Goal: Task Accomplishment & Management: Manage account settings

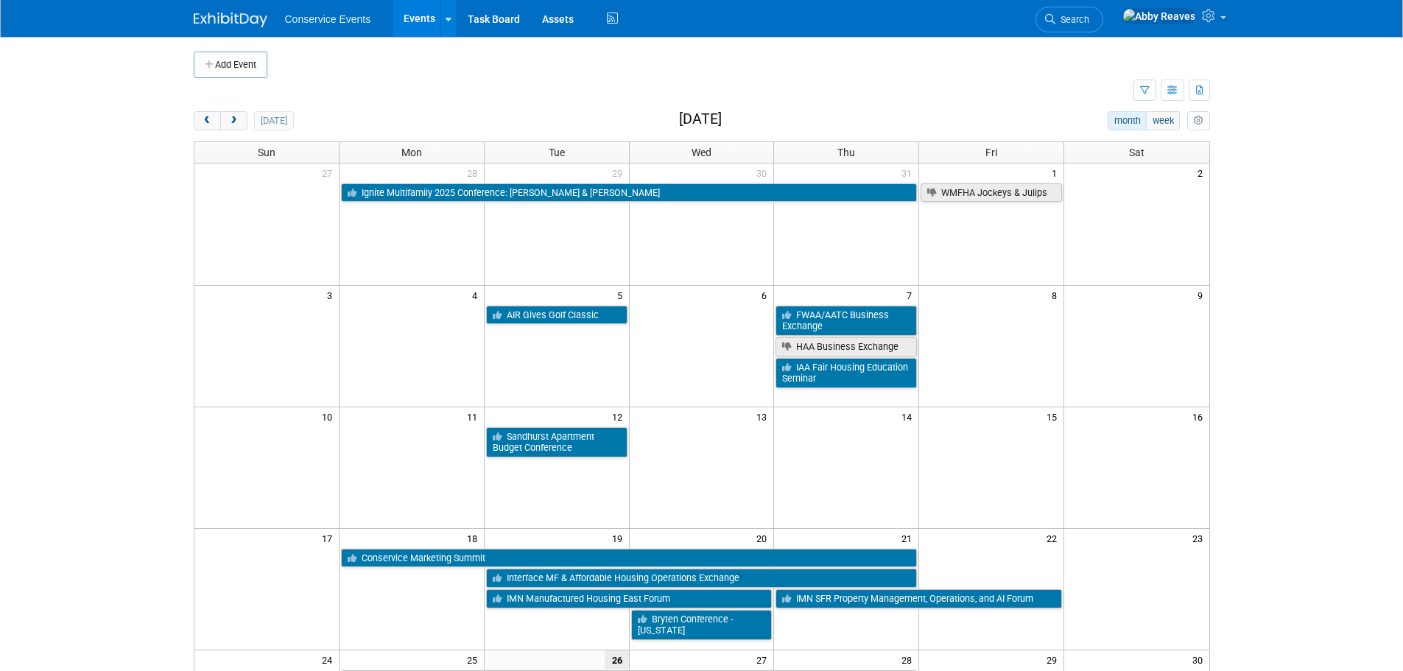
click at [417, 98] on td at bounding box center [664, 91] width 940 height 26
click at [1104, 13] on link "Search" at bounding box center [1070, 20] width 68 height 26
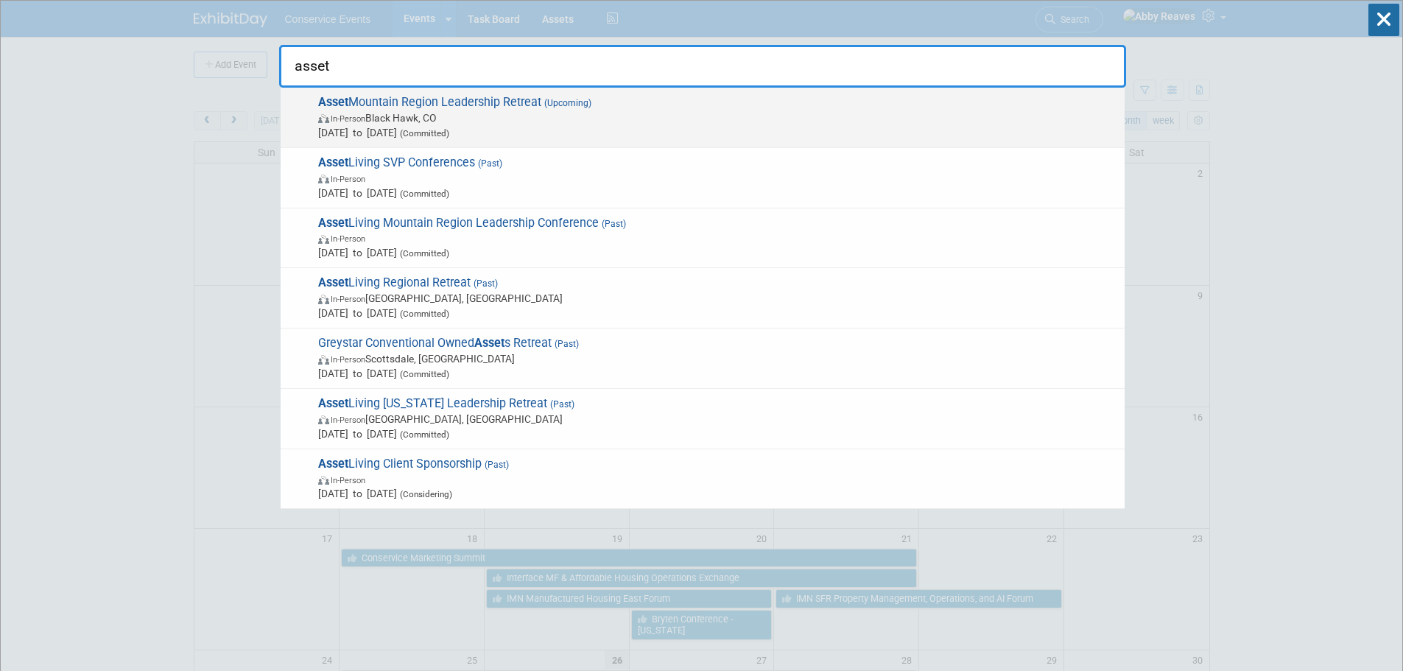
type input "asset"
click at [664, 118] on span "In-Person Black Hawk, CO" at bounding box center [717, 118] width 799 height 15
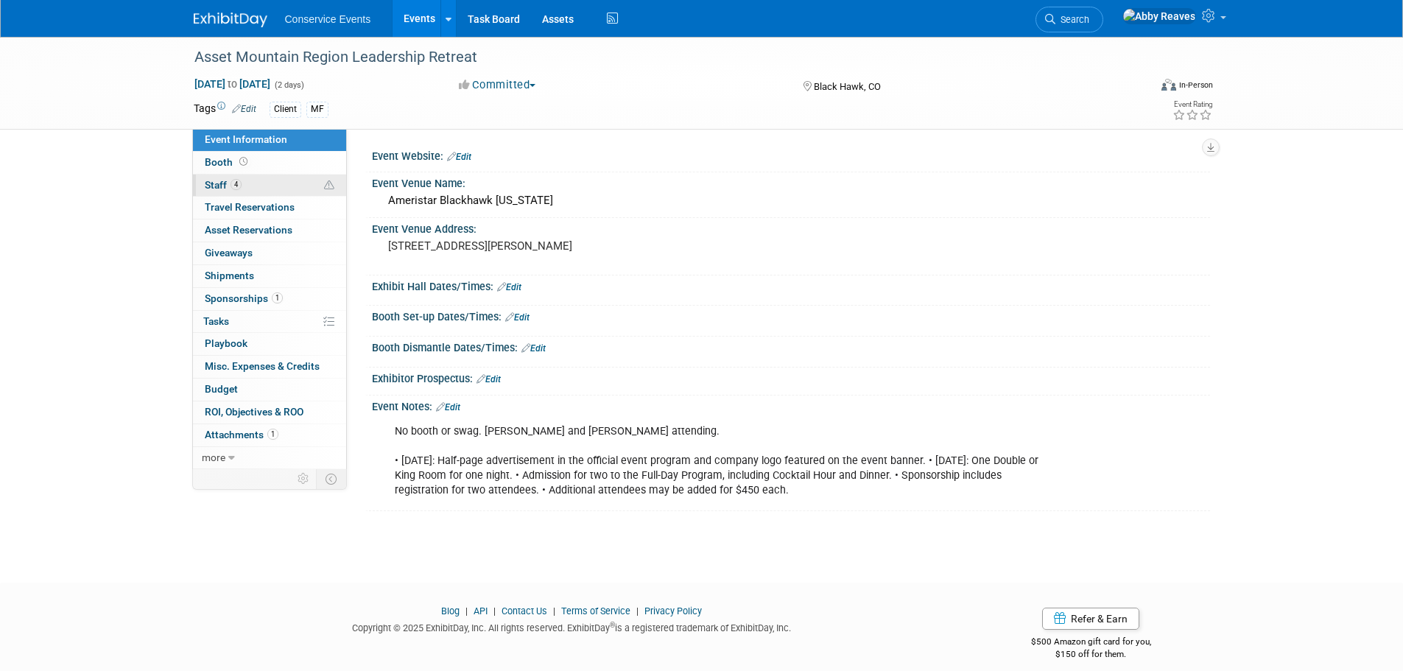
click at [272, 183] on link "4 Staff 4" at bounding box center [269, 186] width 153 height 22
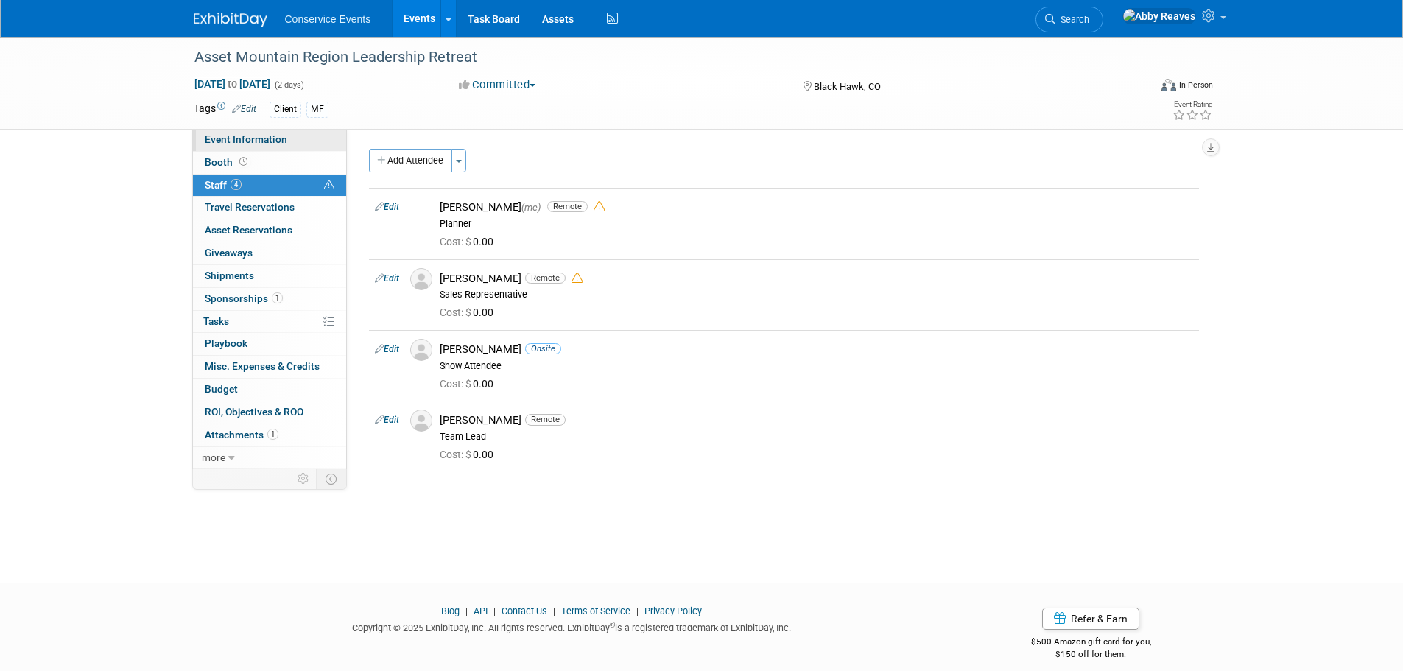
click at [277, 141] on span "Event Information" at bounding box center [246, 139] width 83 height 12
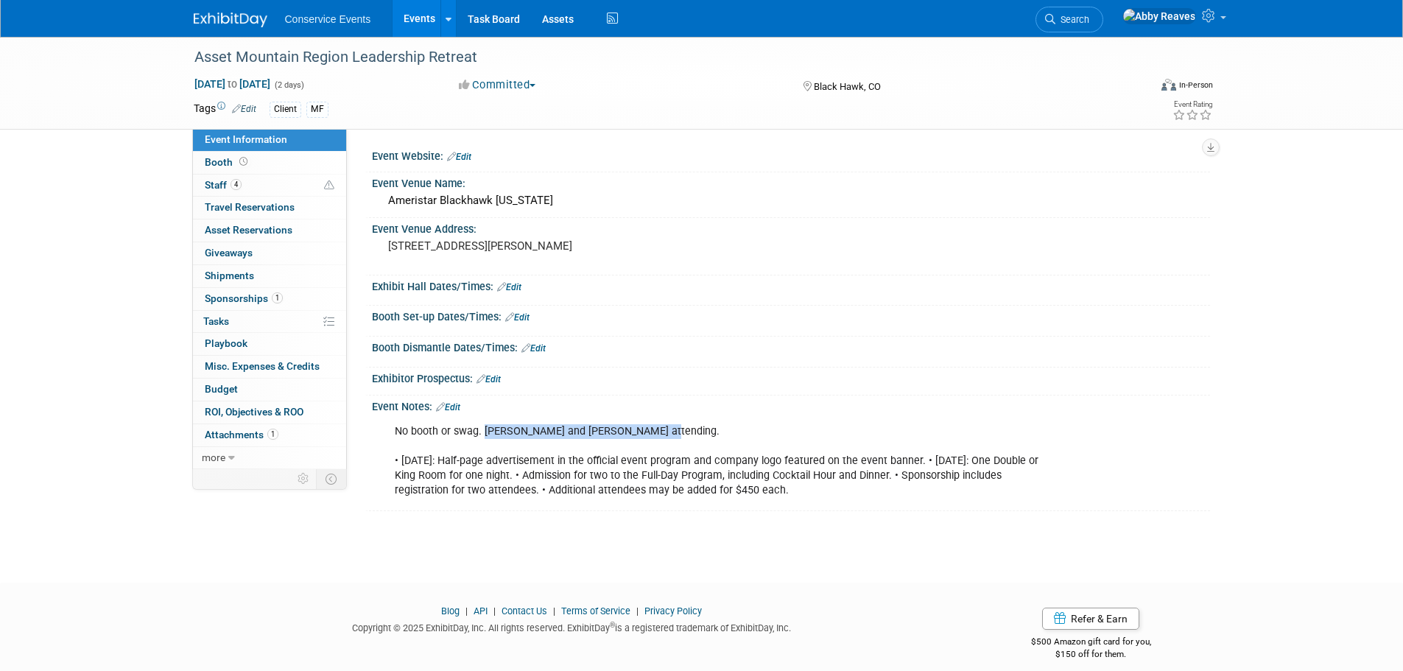
drag, startPoint x: 656, startPoint y: 429, endPoint x: 485, endPoint y: 421, distance: 171.8
click at [485, 421] on div "No booth or swag. [PERSON_NAME] and [PERSON_NAME] attending. • [DATE]: Half-pag…" at bounding box center [717, 461] width 664 height 88
copy div "[PERSON_NAME] and [PERSON_NAME]"
click at [69, 159] on div "Asset Mountain Region Leadership Retreat [DATE] to [DATE] (2 days) [DATE] to [D…" at bounding box center [701, 296] width 1403 height 519
click at [281, 320] on link "0% Tasks 0%" at bounding box center [269, 322] width 153 height 22
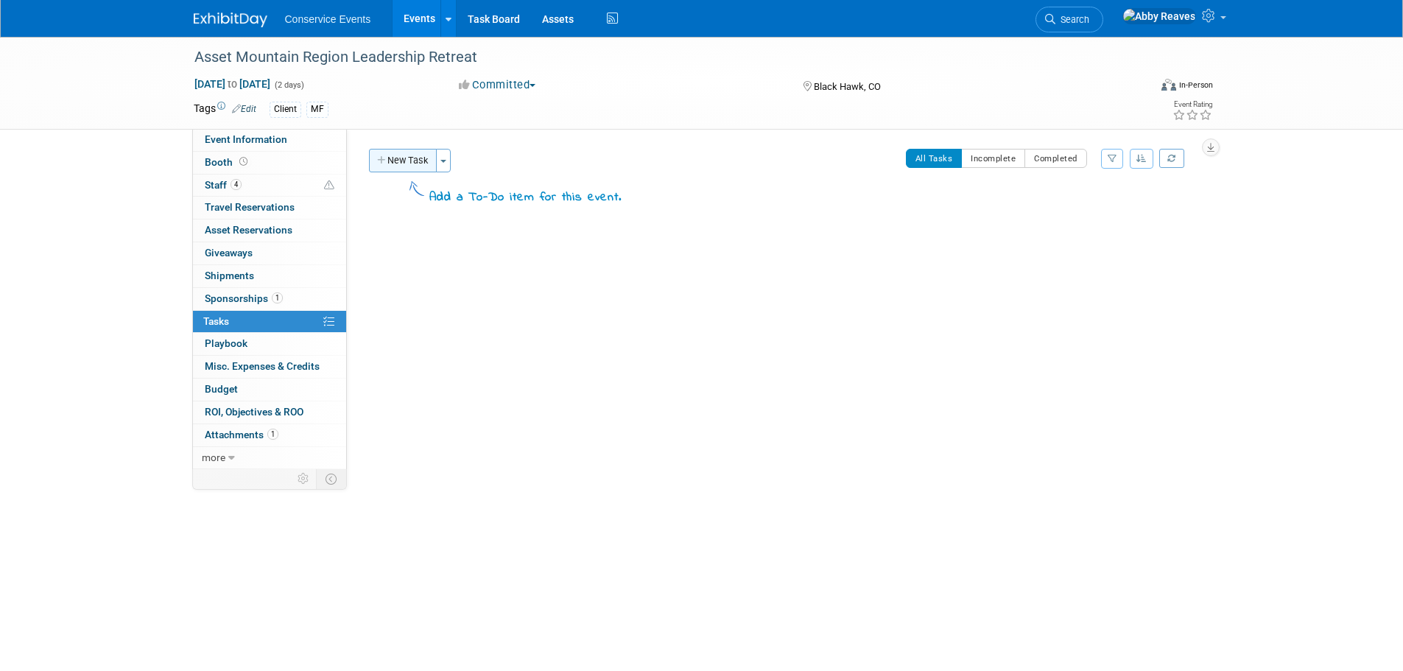
click at [421, 161] on button "New Task" at bounding box center [403, 161] width 68 height 24
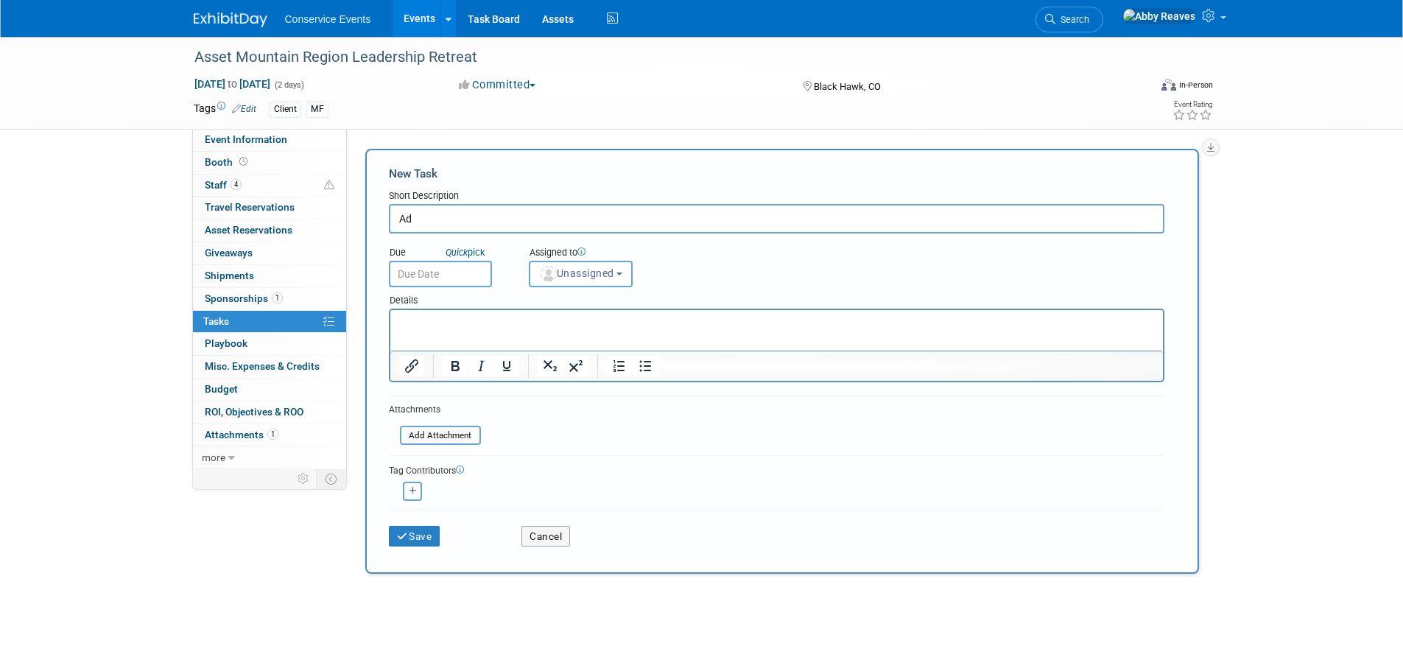
type input "Ad"
click at [458, 269] on input "text" at bounding box center [440, 274] width 103 height 27
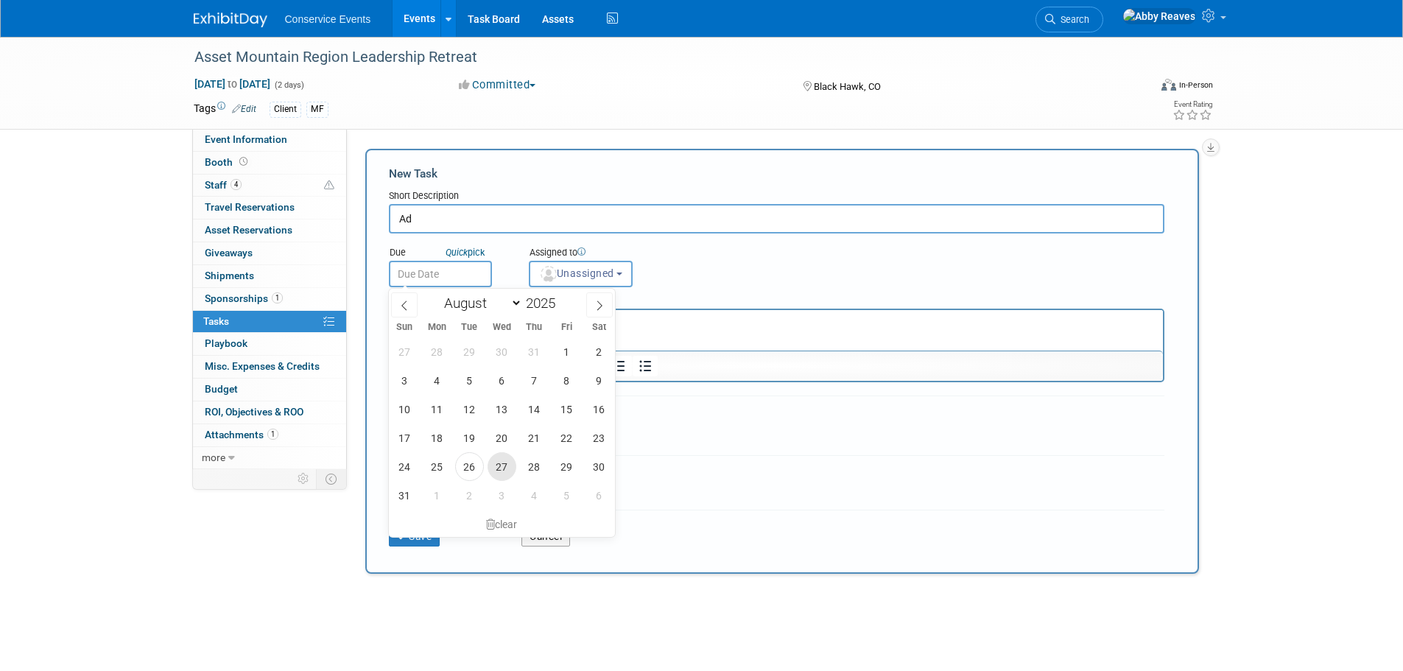
click at [500, 473] on span "27" at bounding box center [502, 466] width 29 height 29
type input "[DATE]"
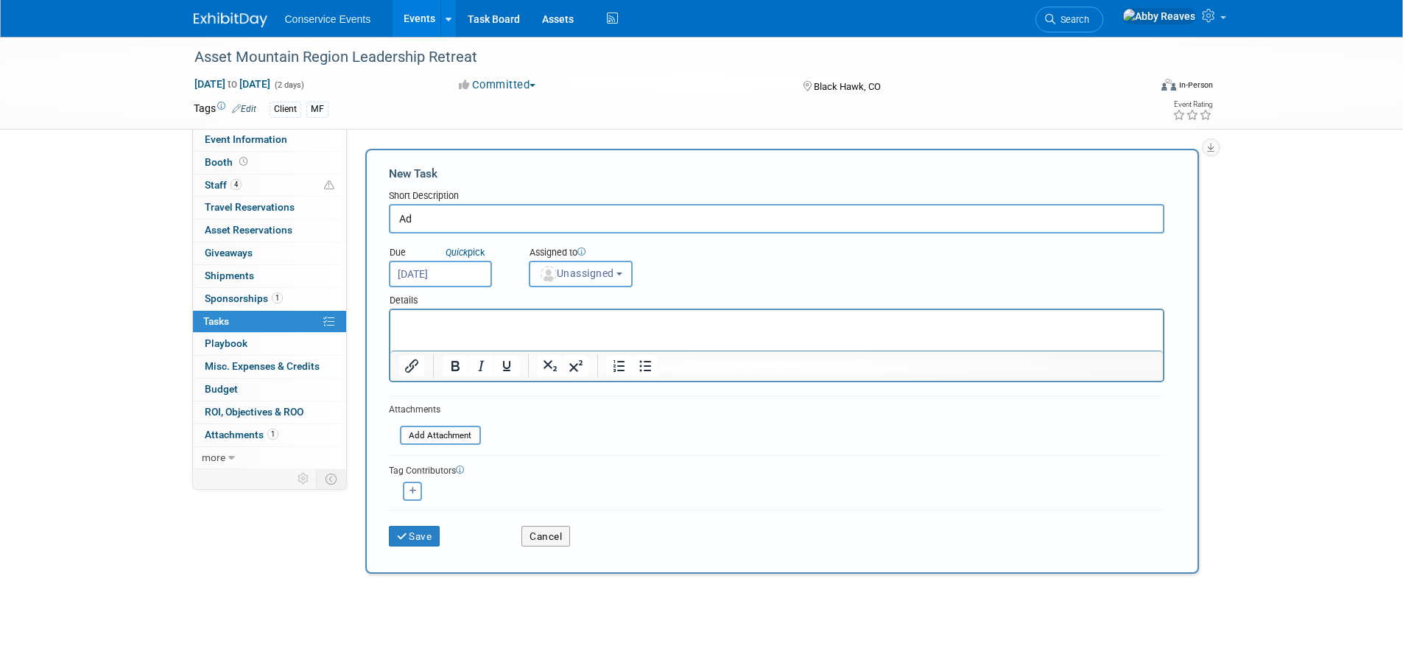
click at [548, 283] on button "Unassigned" at bounding box center [581, 274] width 105 height 27
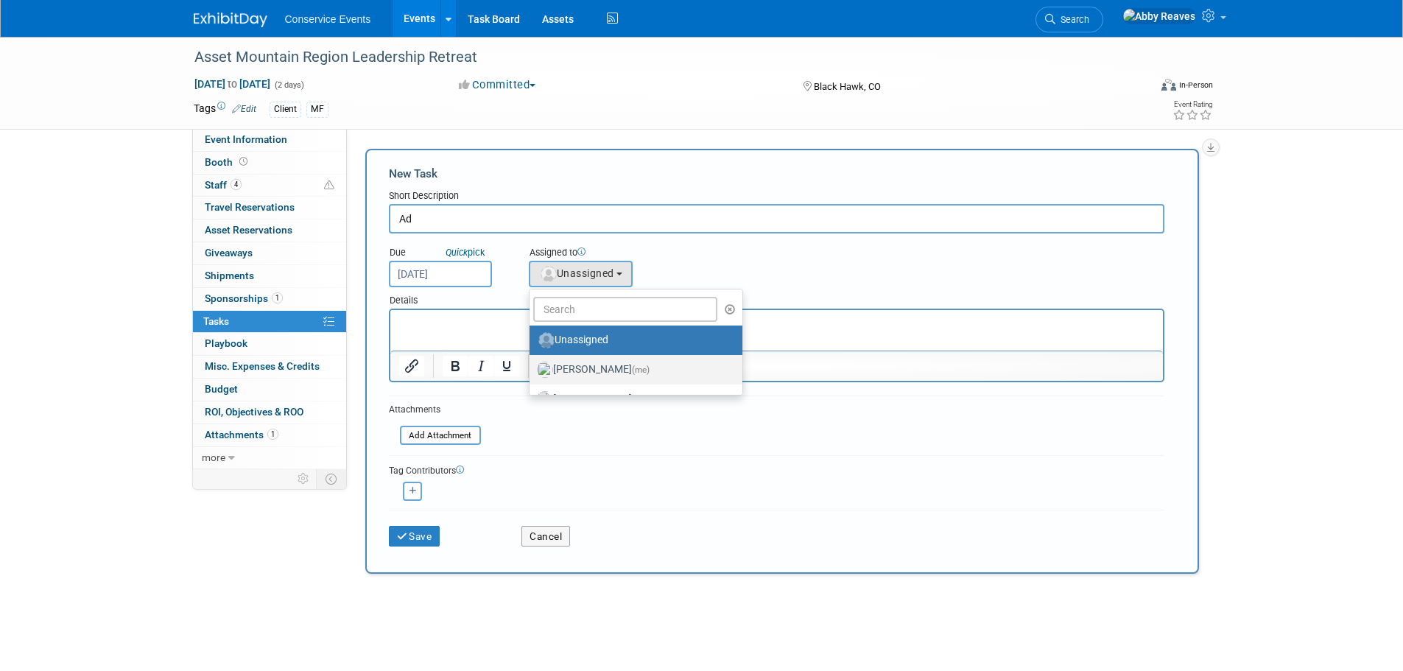
click at [571, 369] on label "[PERSON_NAME] (me)" at bounding box center [632, 370] width 191 height 24
click at [532, 369] on input "[PERSON_NAME] (me)" at bounding box center [527, 368] width 10 height 10
select select "888e4ed3-42fd-4820-a89e-ed4ce941d196"
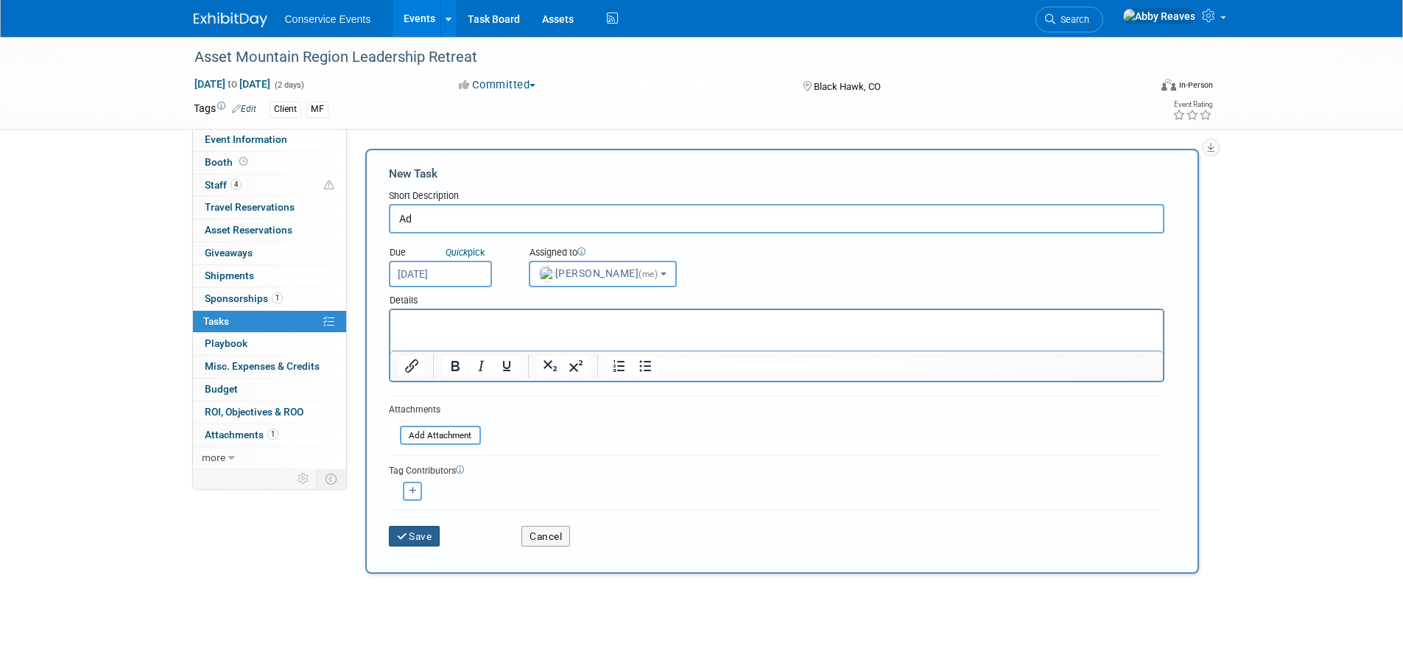
click at [420, 526] on button "Save" at bounding box center [415, 536] width 52 height 21
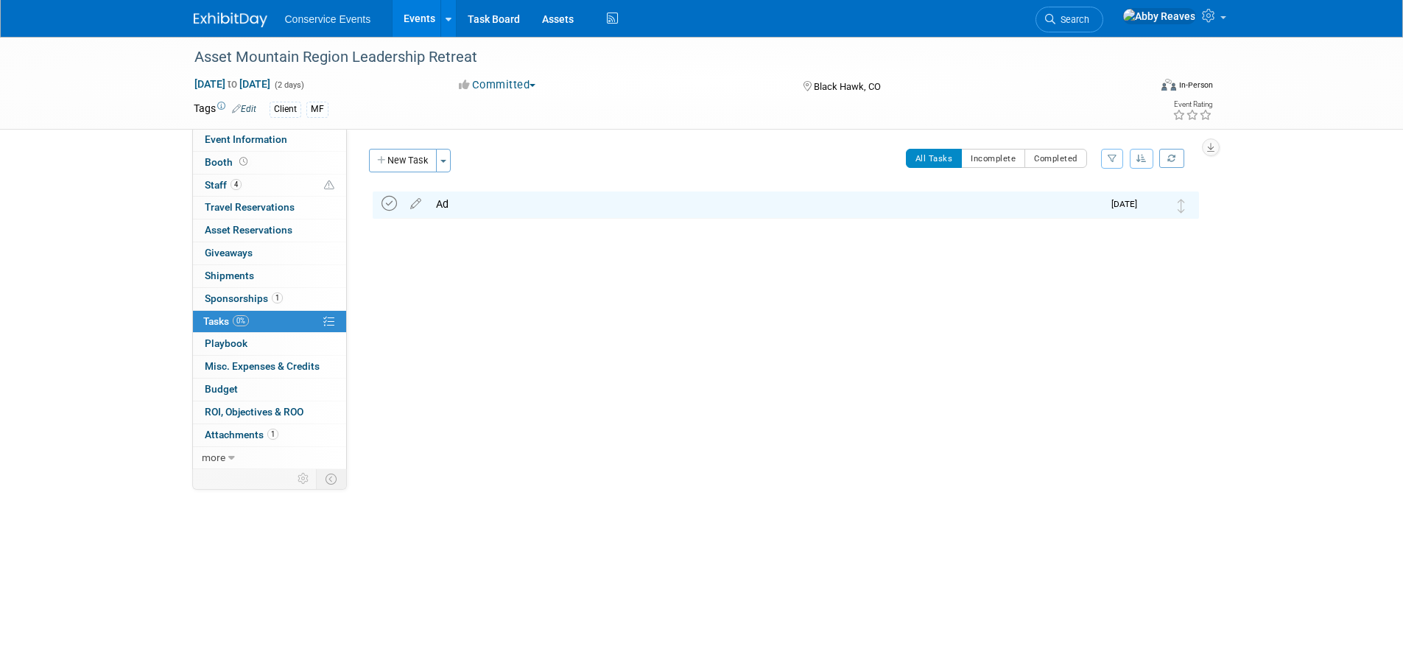
click at [396, 205] on icon at bounding box center [389, 203] width 15 height 15
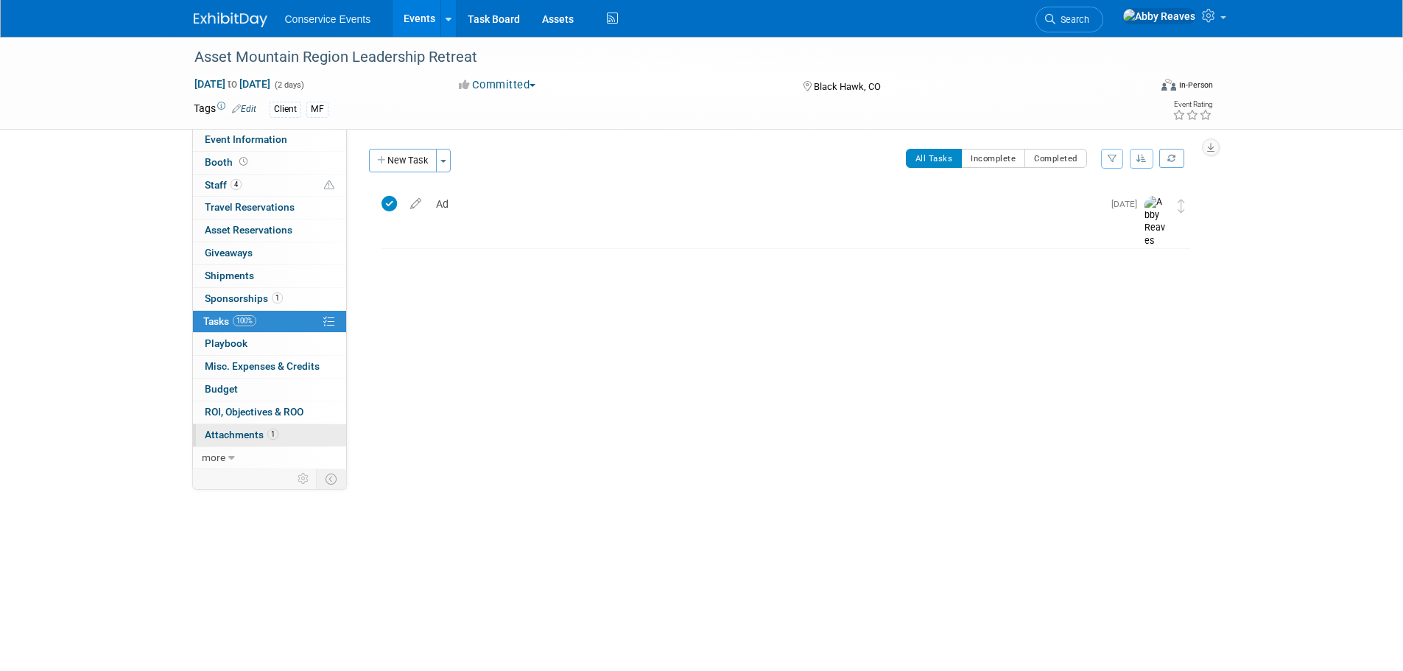
click at [274, 442] on link "1 Attachments 1" at bounding box center [269, 435] width 153 height 22
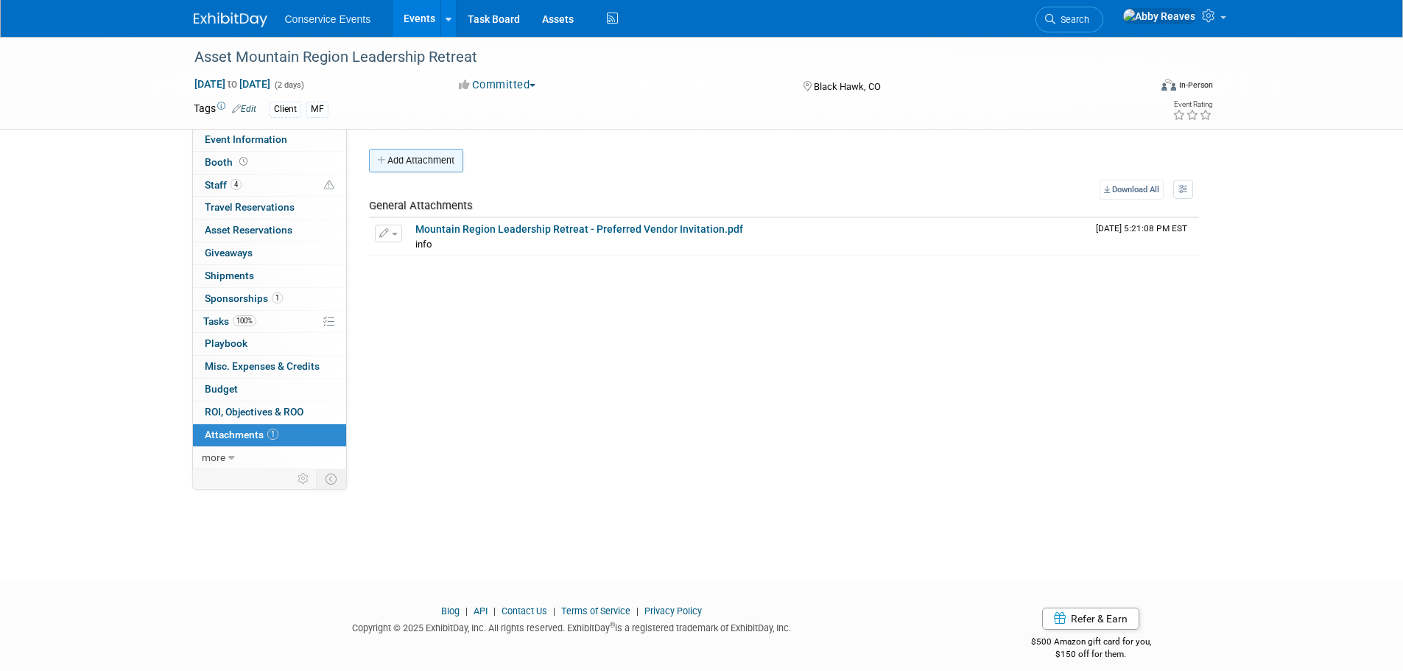
click at [432, 166] on button "Add Attachment" at bounding box center [416, 161] width 94 height 24
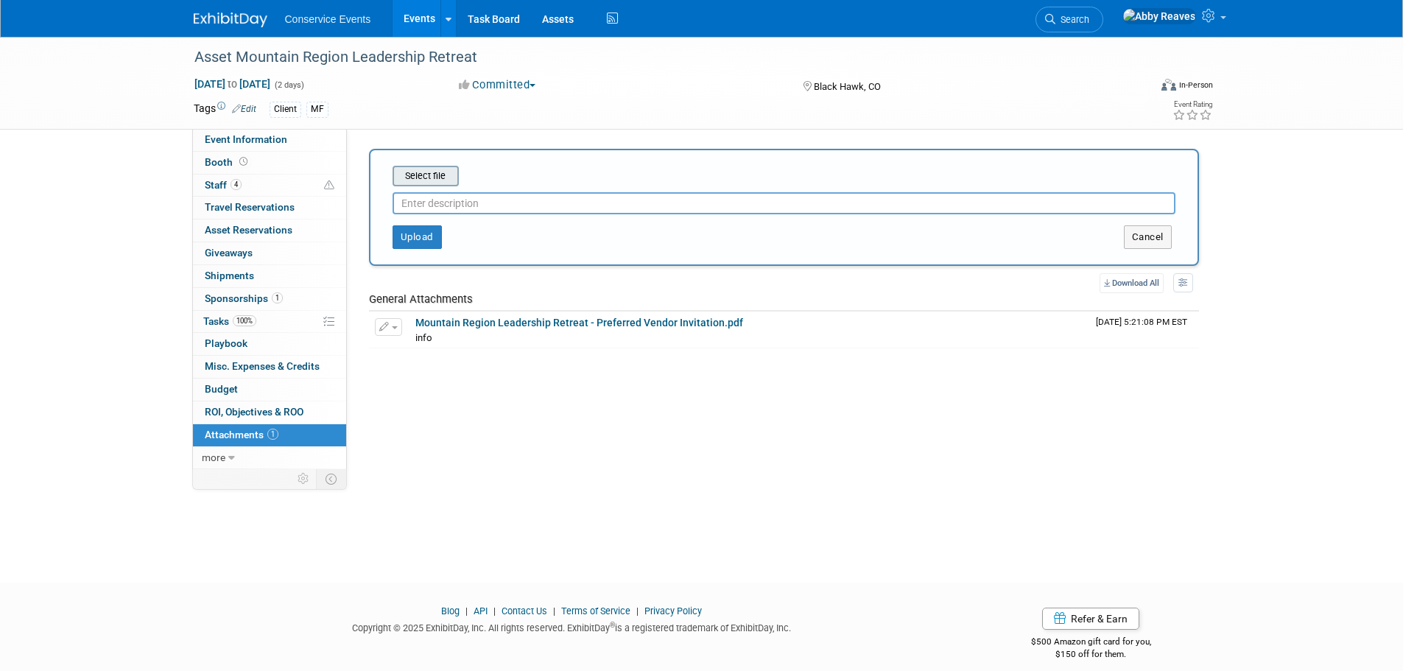
click at [431, 175] on input "file" at bounding box center [369, 176] width 175 height 18
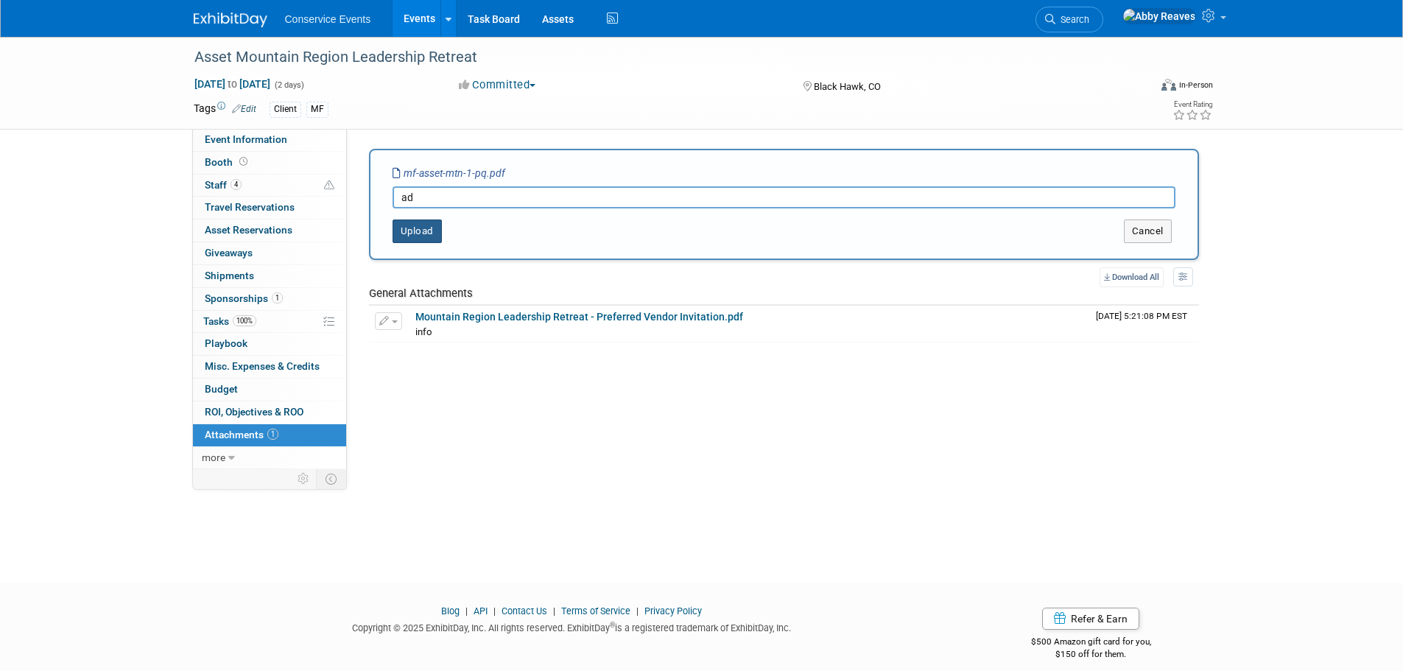
type input "ad"
click at [412, 226] on button "Upload" at bounding box center [417, 232] width 49 height 24
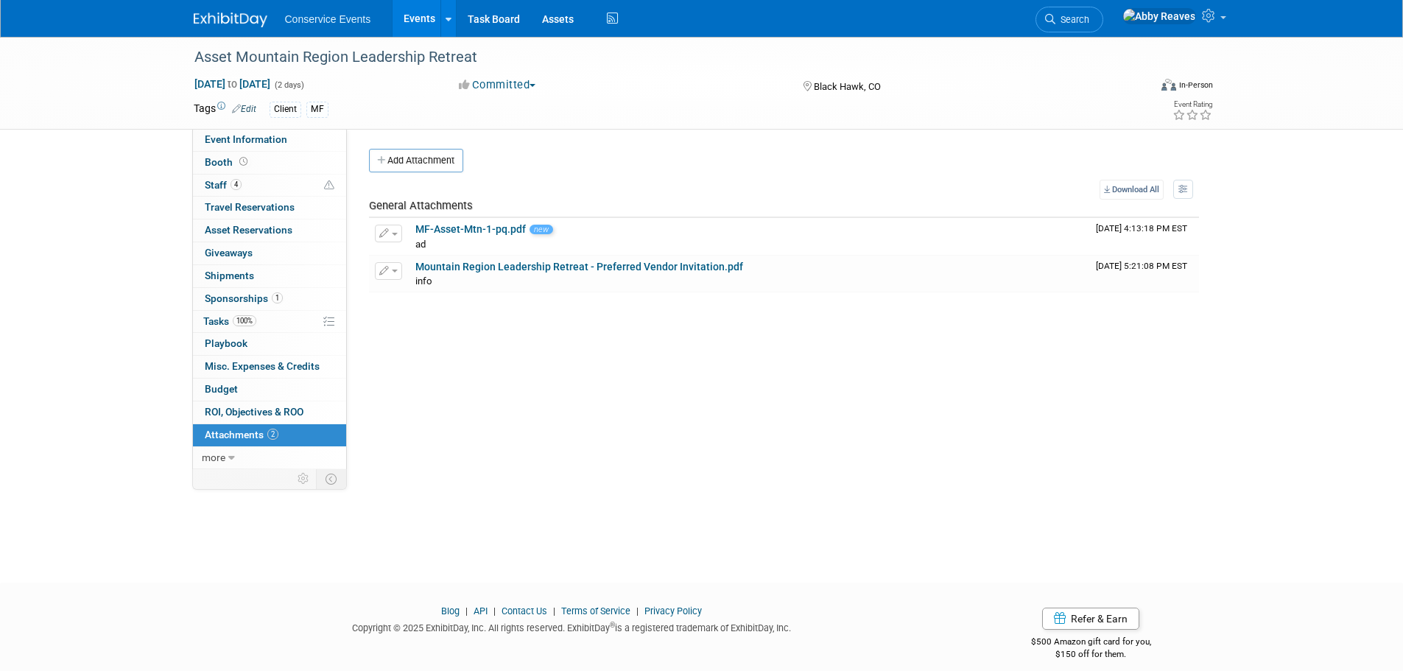
click at [304, 138] on link "Event Information" at bounding box center [269, 140] width 153 height 22
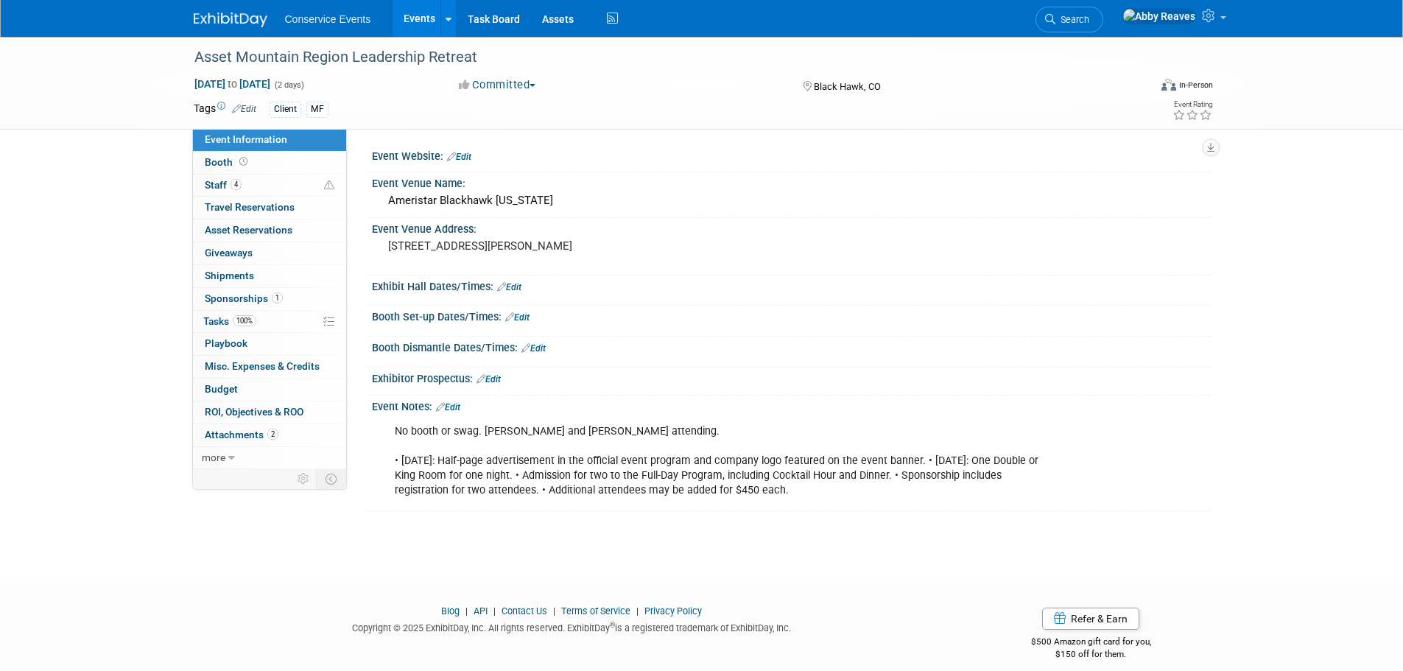
click at [416, 2] on link "Events" at bounding box center [420, 18] width 54 height 37
